Goal: Task Accomplishment & Management: Manage account settings

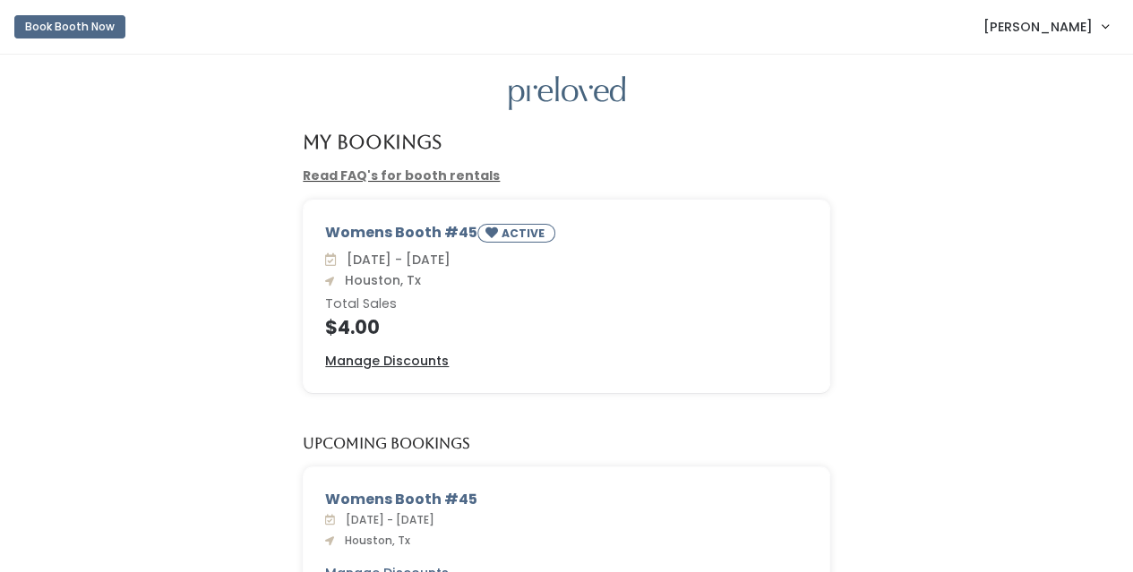
scroll to position [90, 0]
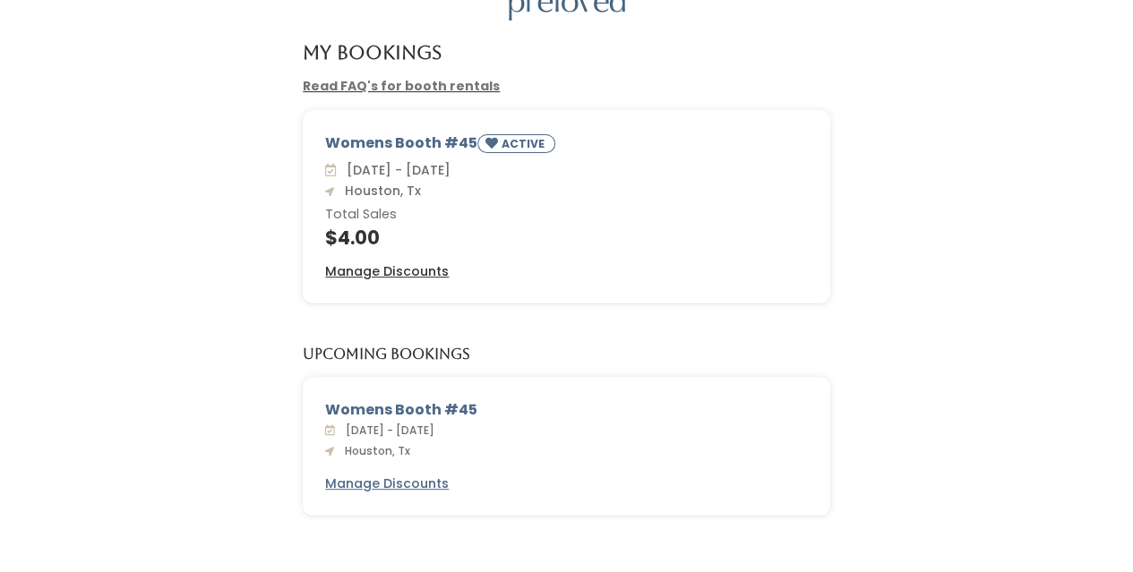
click at [360, 236] on h4 "$4.00" at bounding box center [566, 237] width 483 height 21
click at [390, 273] on u "Manage Discounts" at bounding box center [387, 271] width 124 height 18
click at [358, 243] on h4 "$4.00" at bounding box center [566, 237] width 483 height 21
click at [340, 87] on link "Read FAQ's for booth rentals" at bounding box center [401, 86] width 197 height 18
